Goal: Task Accomplishment & Management: Manage account settings

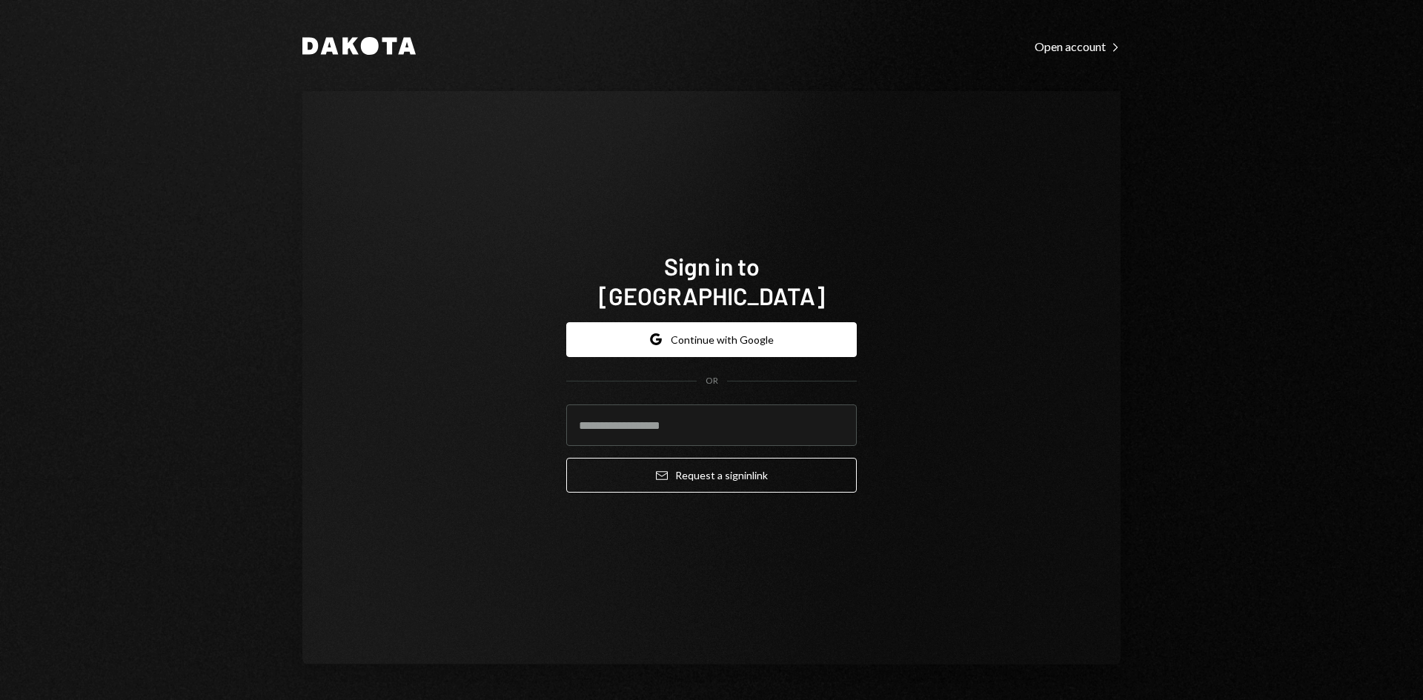
click at [0, 700] on com-1password-button at bounding box center [0, 700] width 0 height 0
type input "**********"
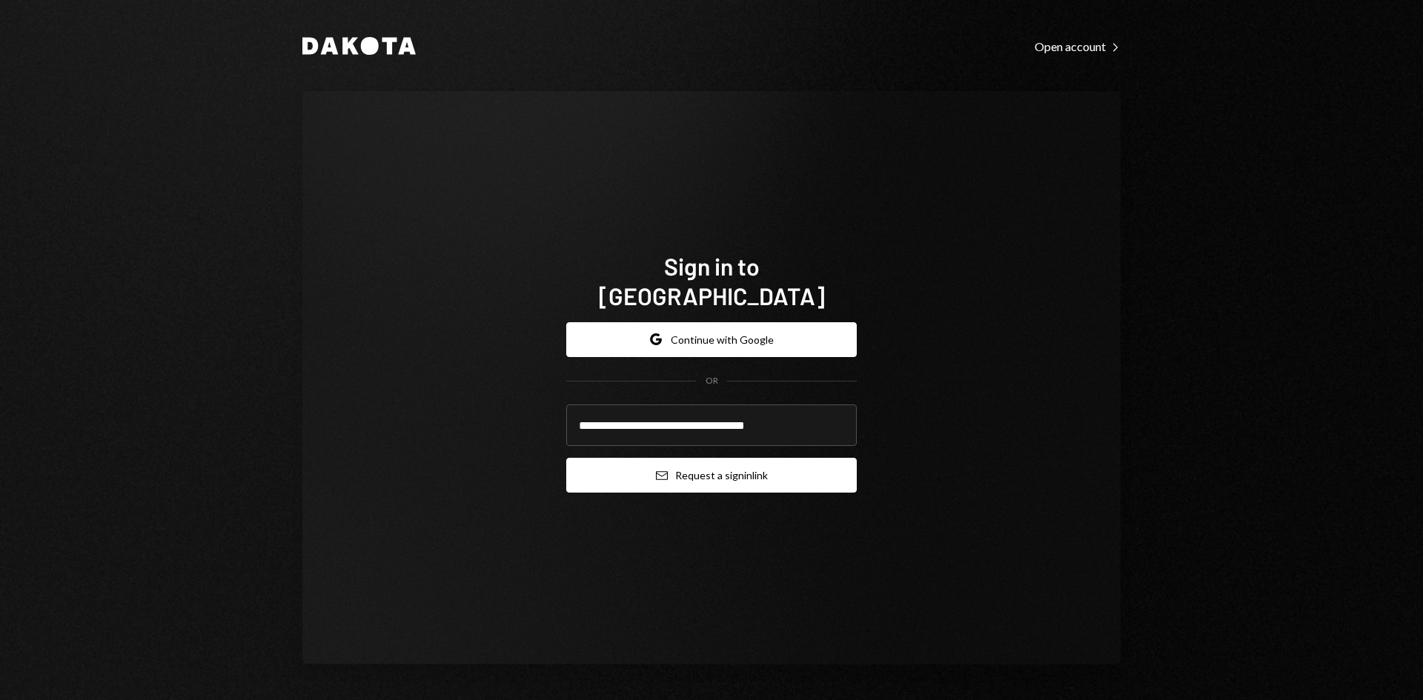
click at [691, 466] on button "Email Request a sign in link" at bounding box center [711, 475] width 291 height 35
